Goal: Check status: Check status

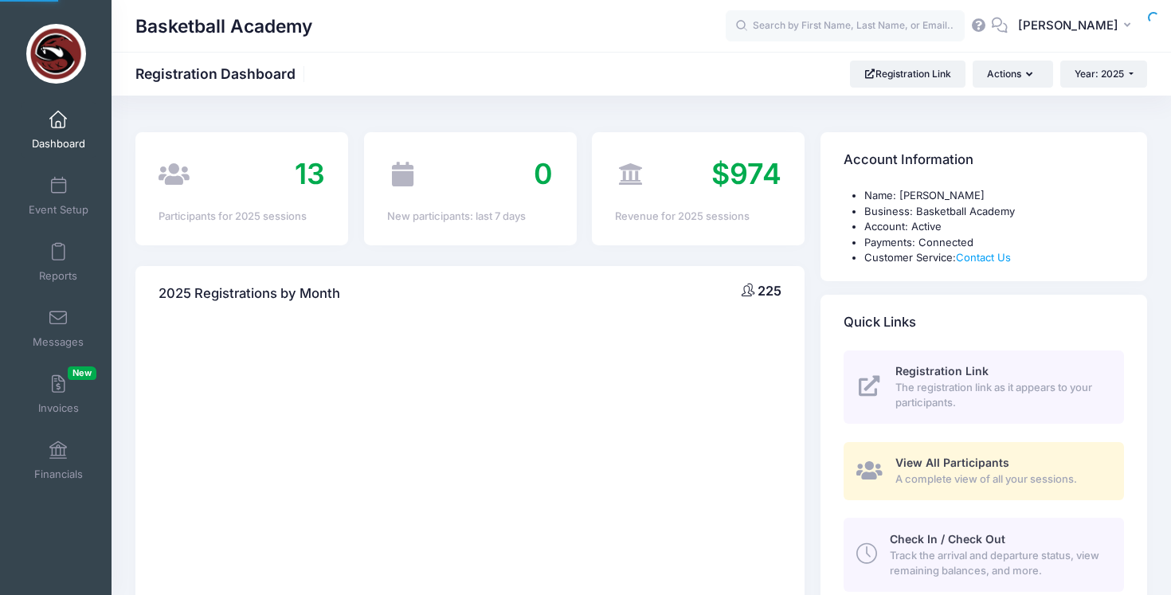
select select
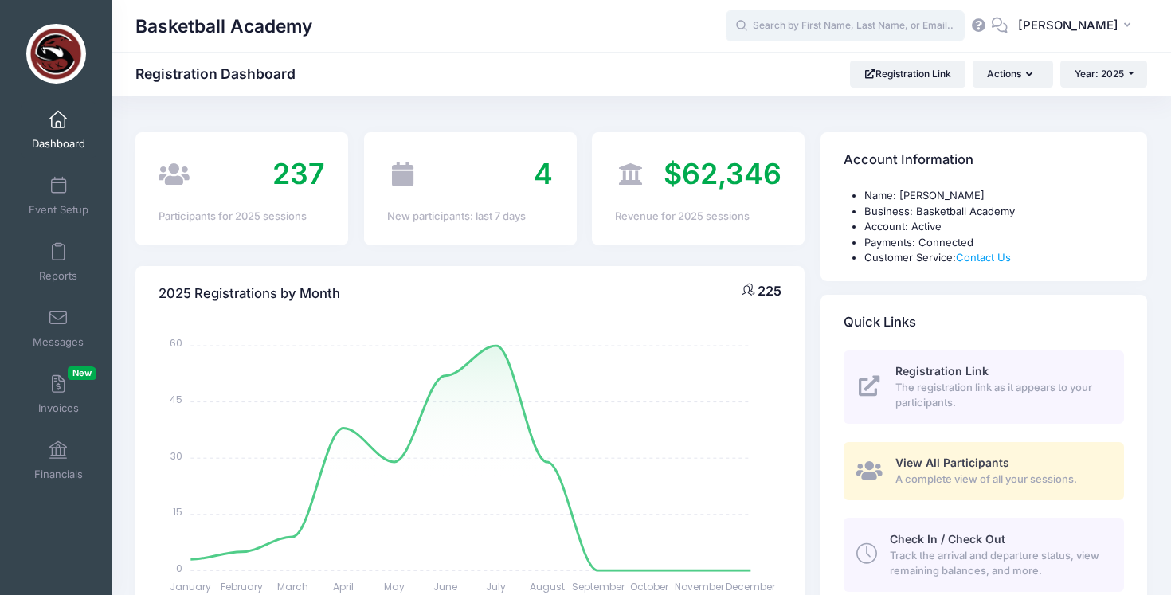
click at [839, 28] on input "text" at bounding box center [845, 26] width 239 height 32
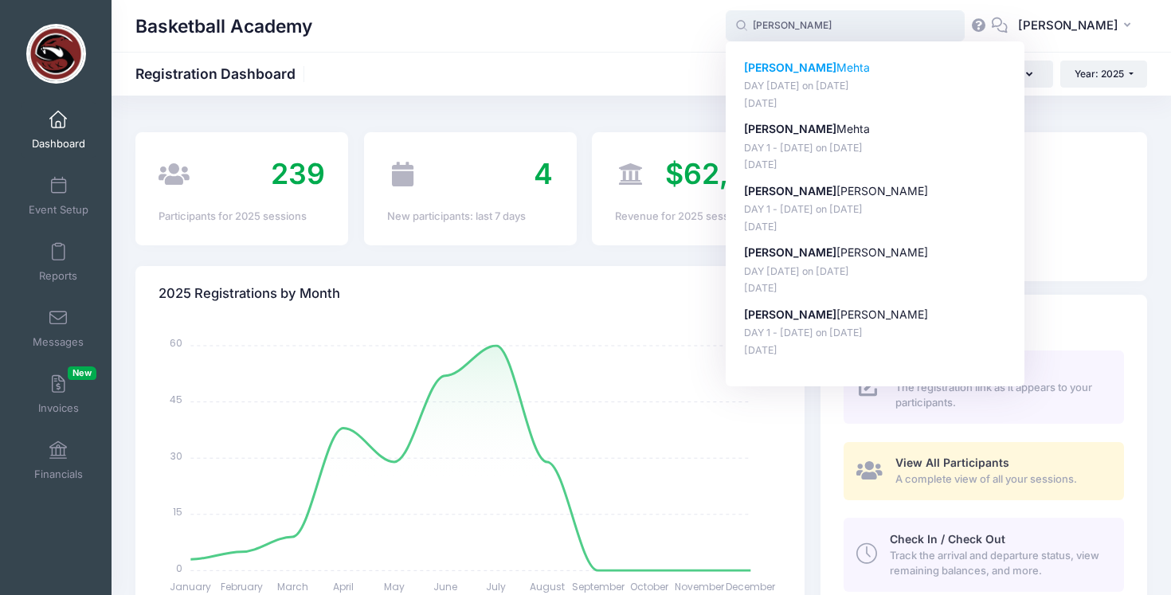
click at [837, 72] on p "Michael Mehta" at bounding box center [875, 68] width 263 height 17
type input "Michael Mehta (DAY 2 - August 10, Aug-10, 2025)"
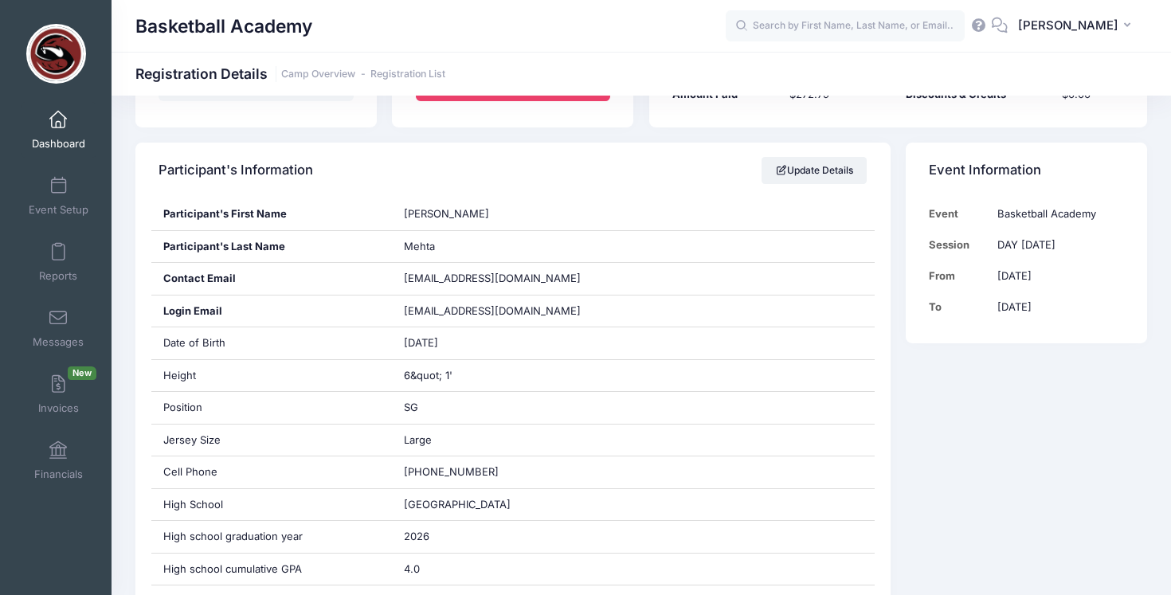
scroll to position [240, 0]
